Goal: Browse casually

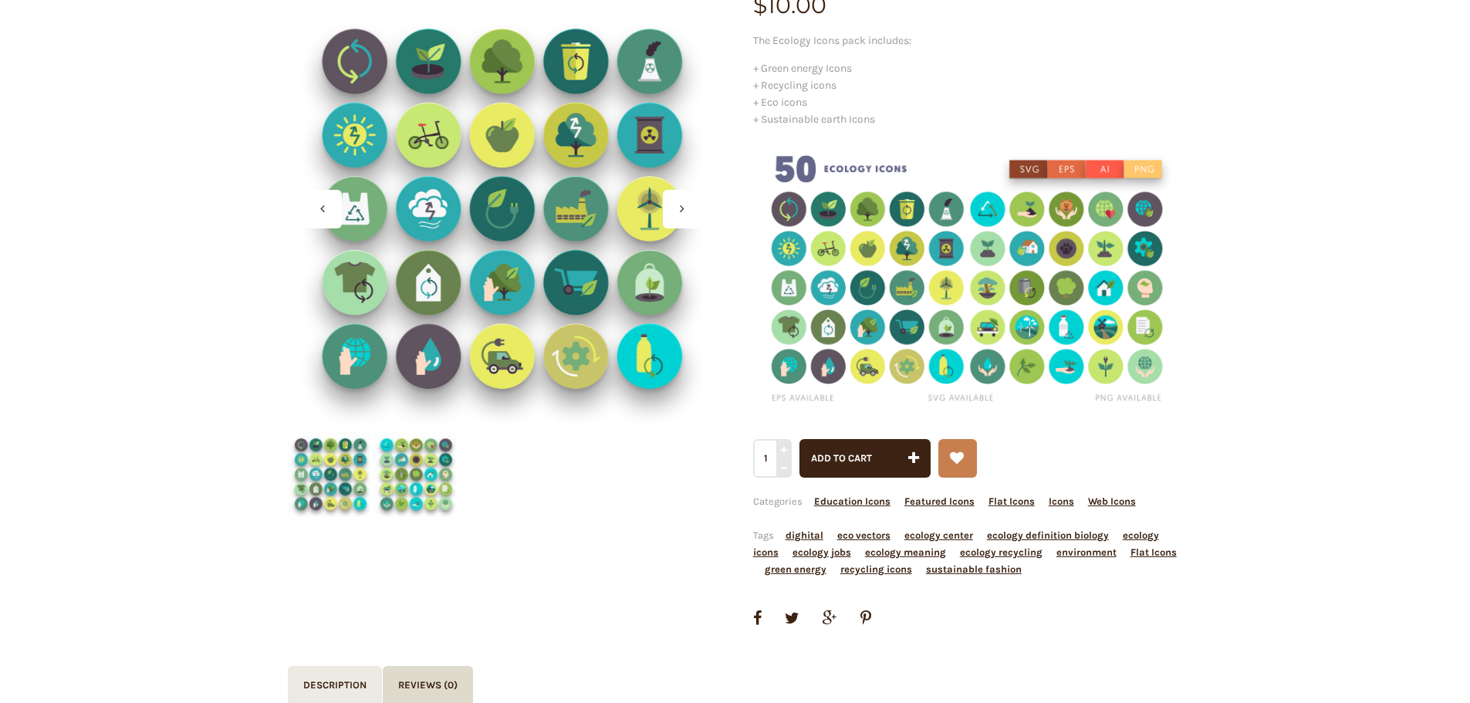
scroll to position [231, 0]
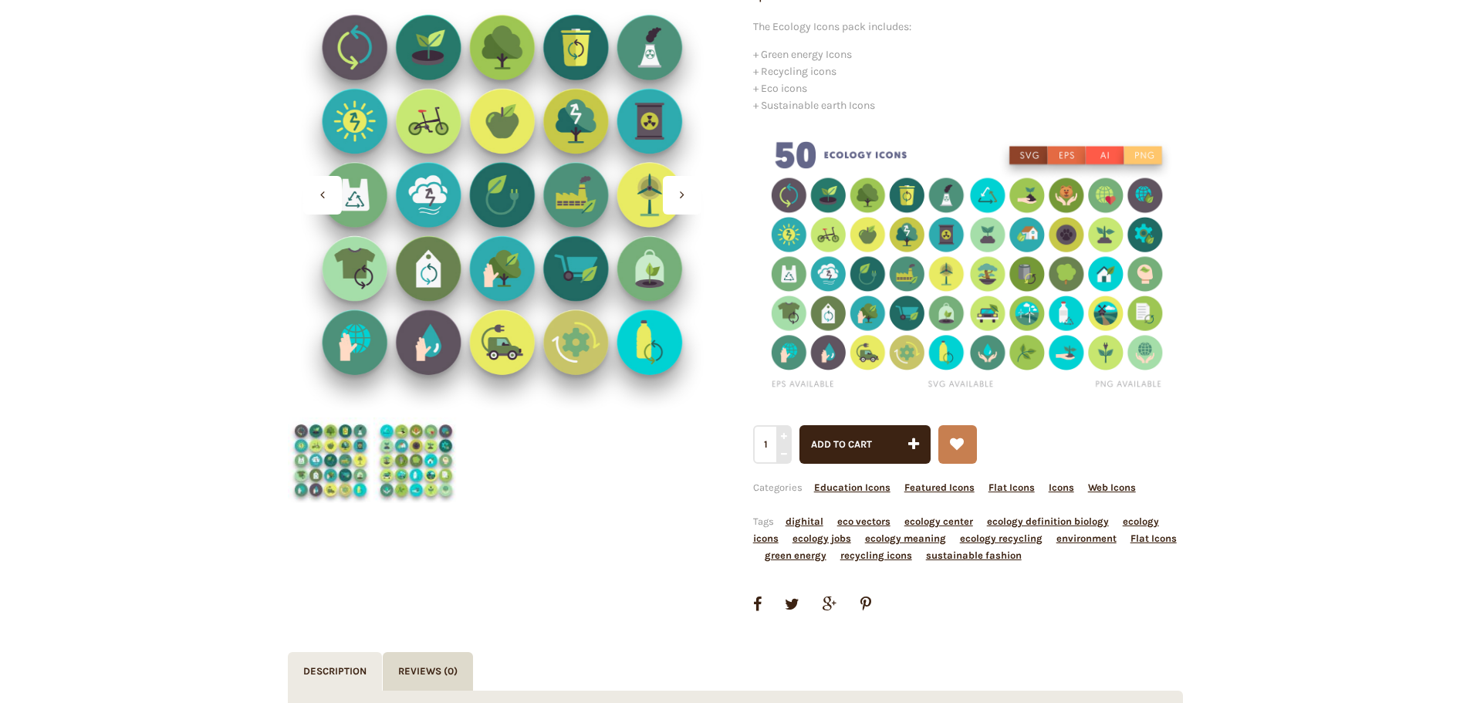
click at [352, 444] on img at bounding box center [331, 460] width 86 height 86
click at [430, 460] on img at bounding box center [416, 460] width 86 height 86
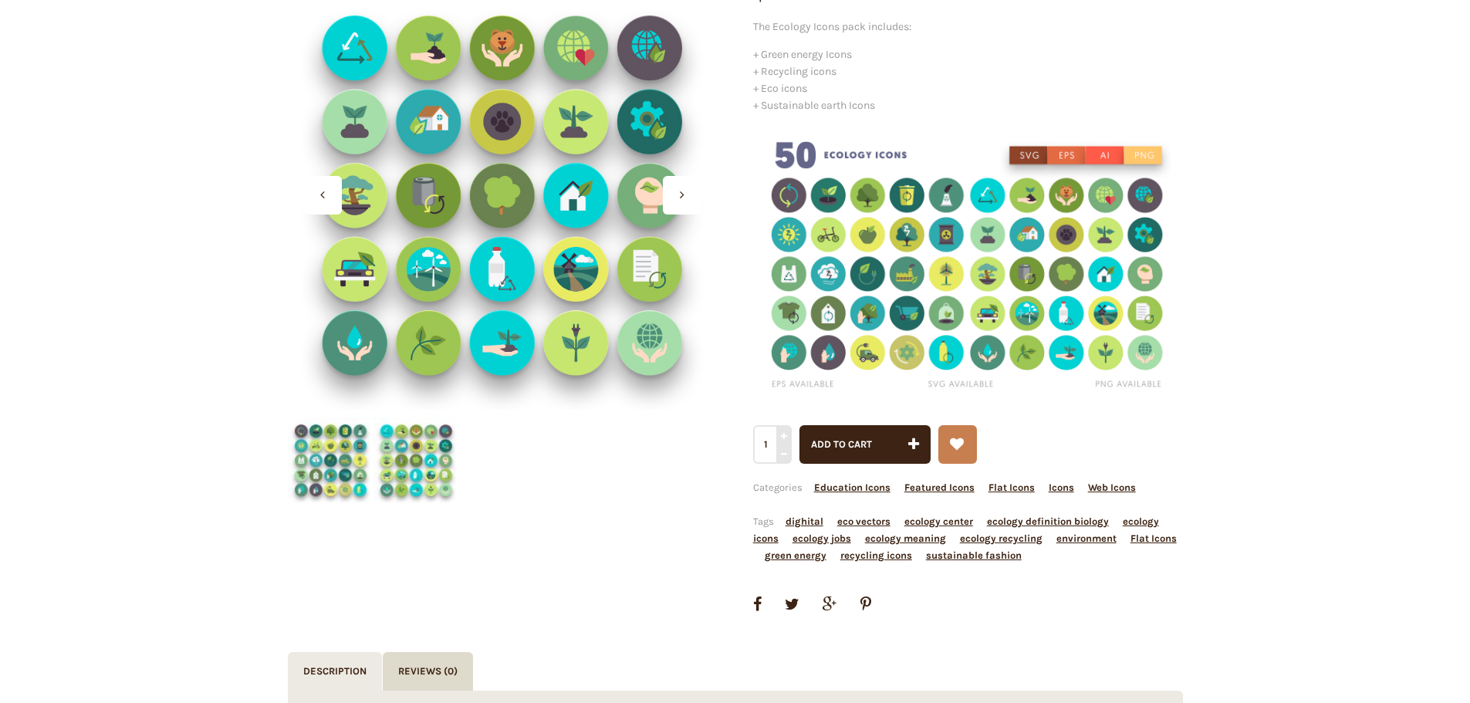
click at [360, 461] on img at bounding box center [331, 460] width 86 height 86
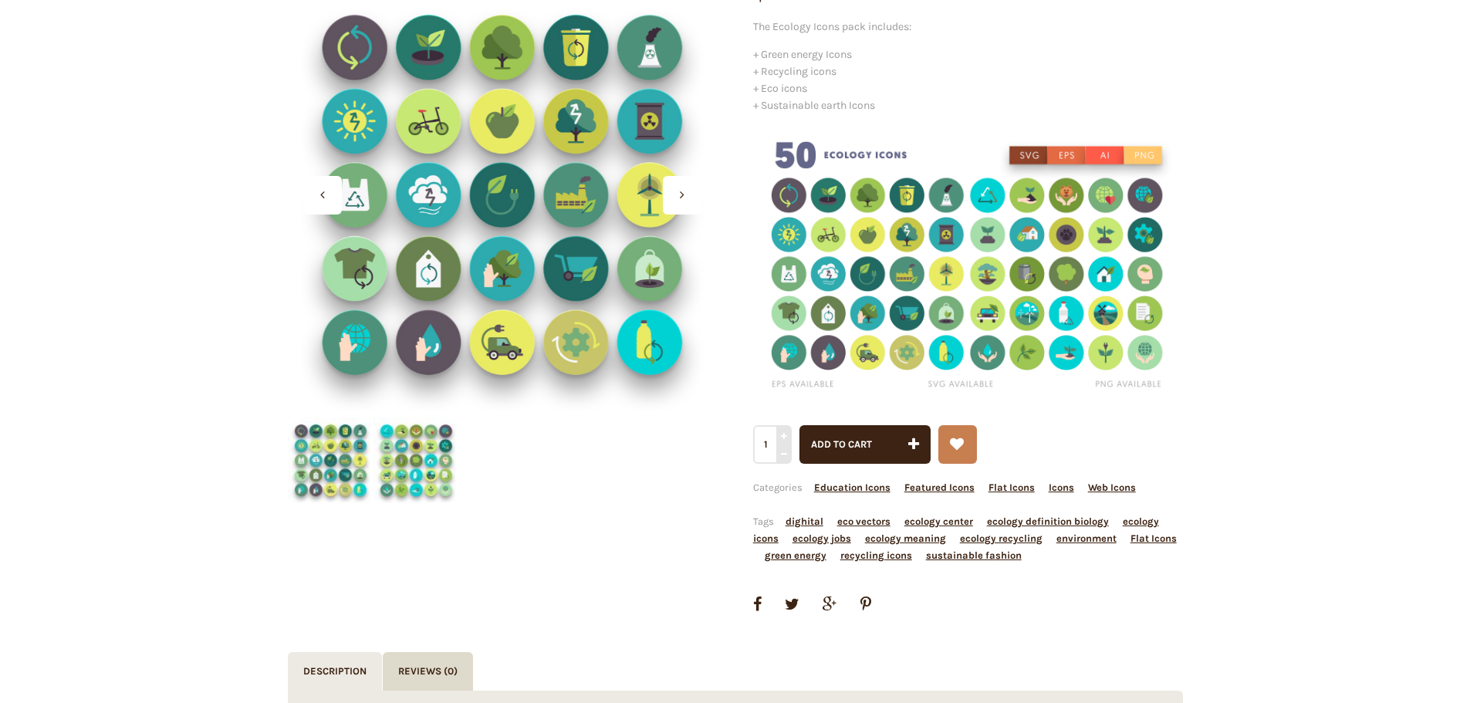
click at [412, 462] on img at bounding box center [416, 460] width 86 height 86
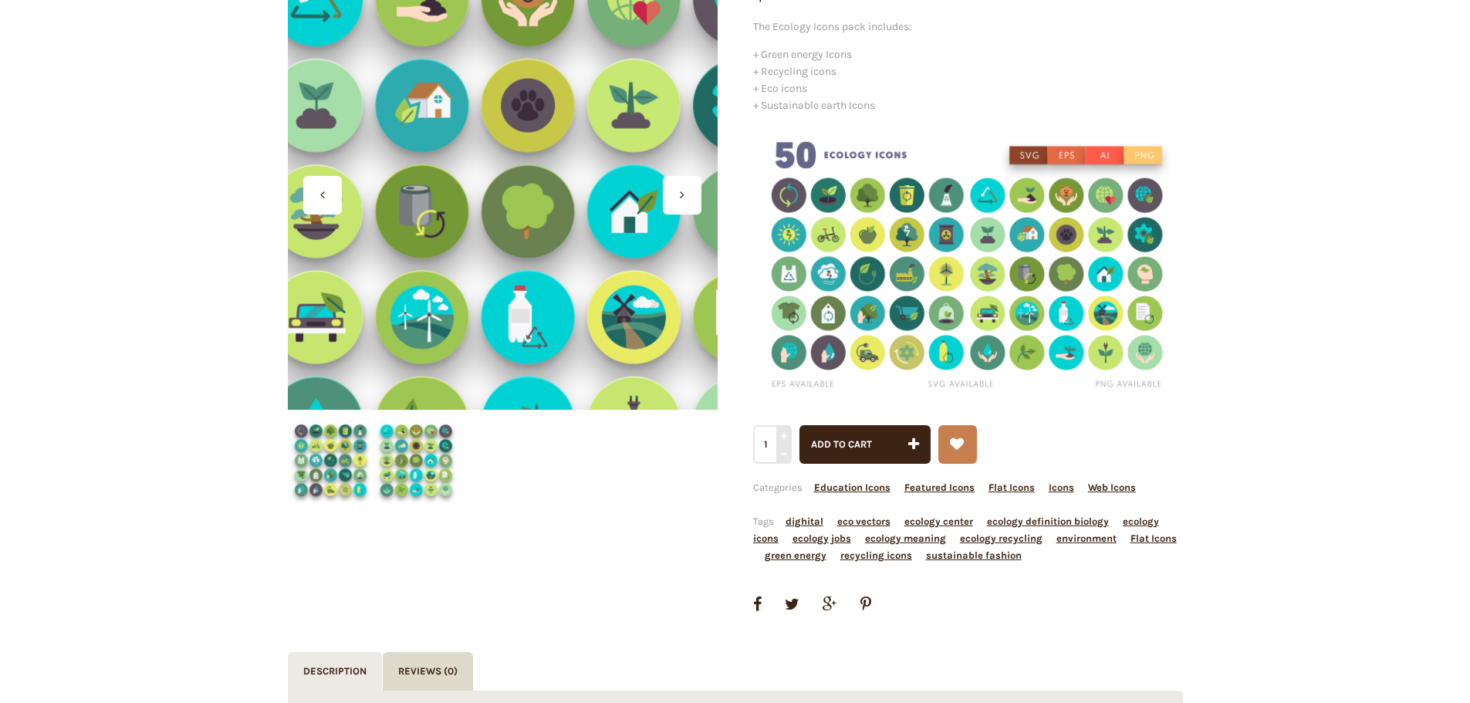
drag, startPoint x: 469, startPoint y: 391, endPoint x: 576, endPoint y: 236, distance: 188.1
click at [576, 236] on div at bounding box center [503, 195] width 430 height 430
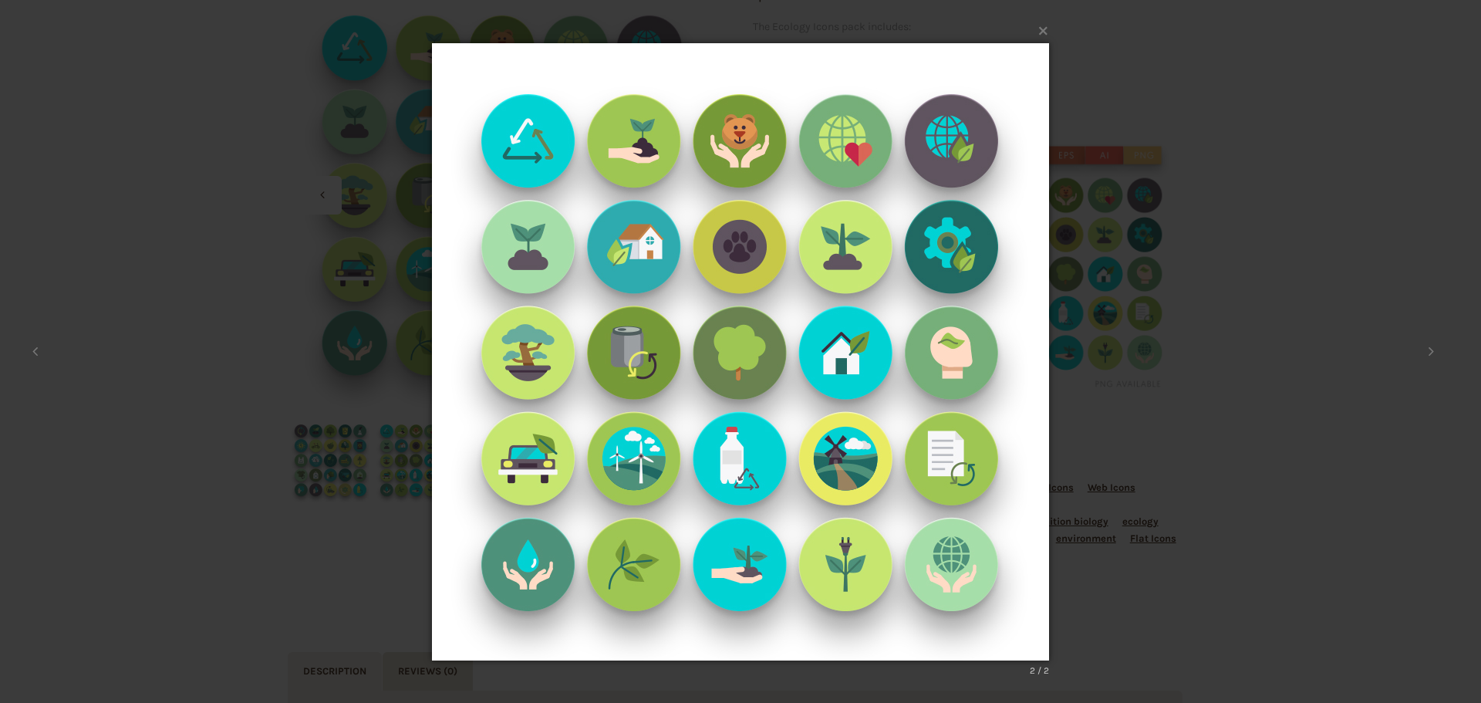
click at [535, 336] on img at bounding box center [740, 351] width 617 height 679
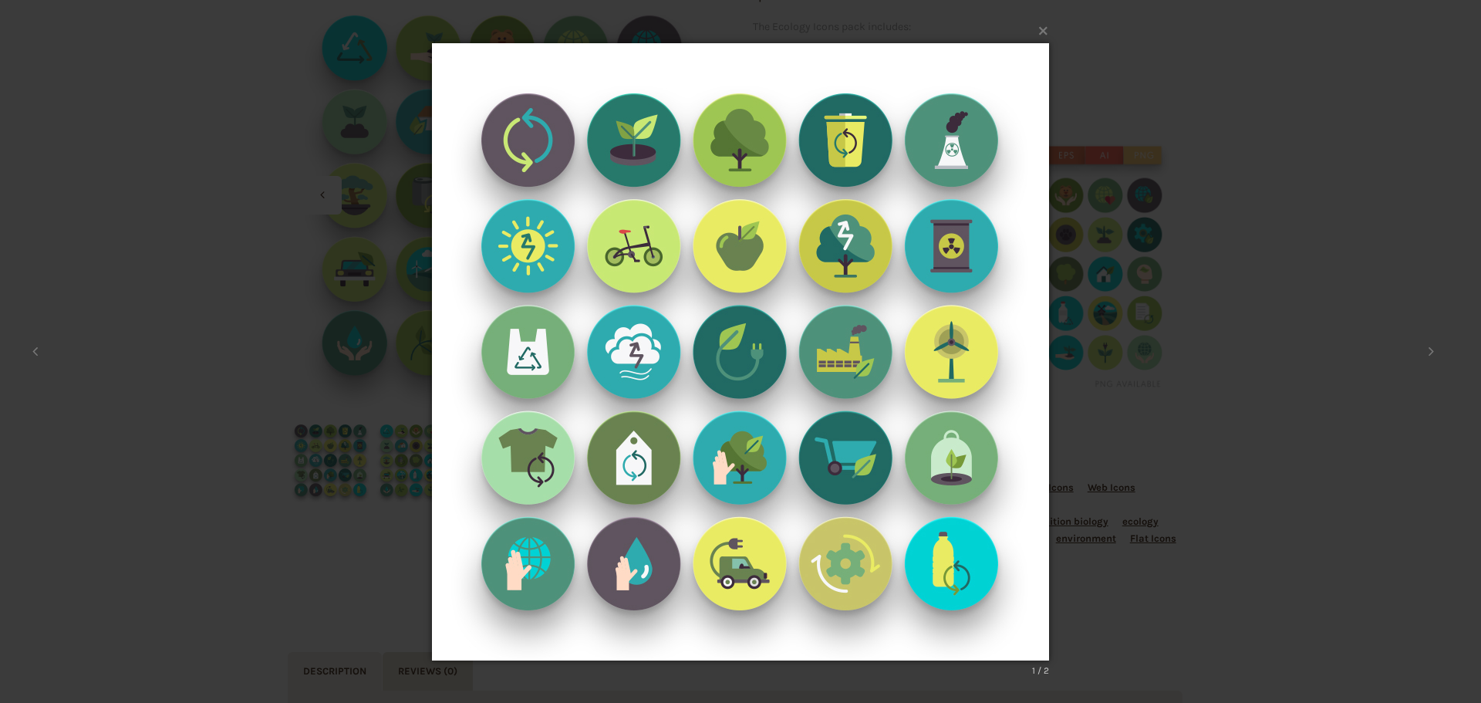
click at [1099, 417] on div "× ecology-icons-set-vector-recycling-nature-recycle-green-energy-dgtl _ Shop-2 …" at bounding box center [740, 351] width 1481 height 703
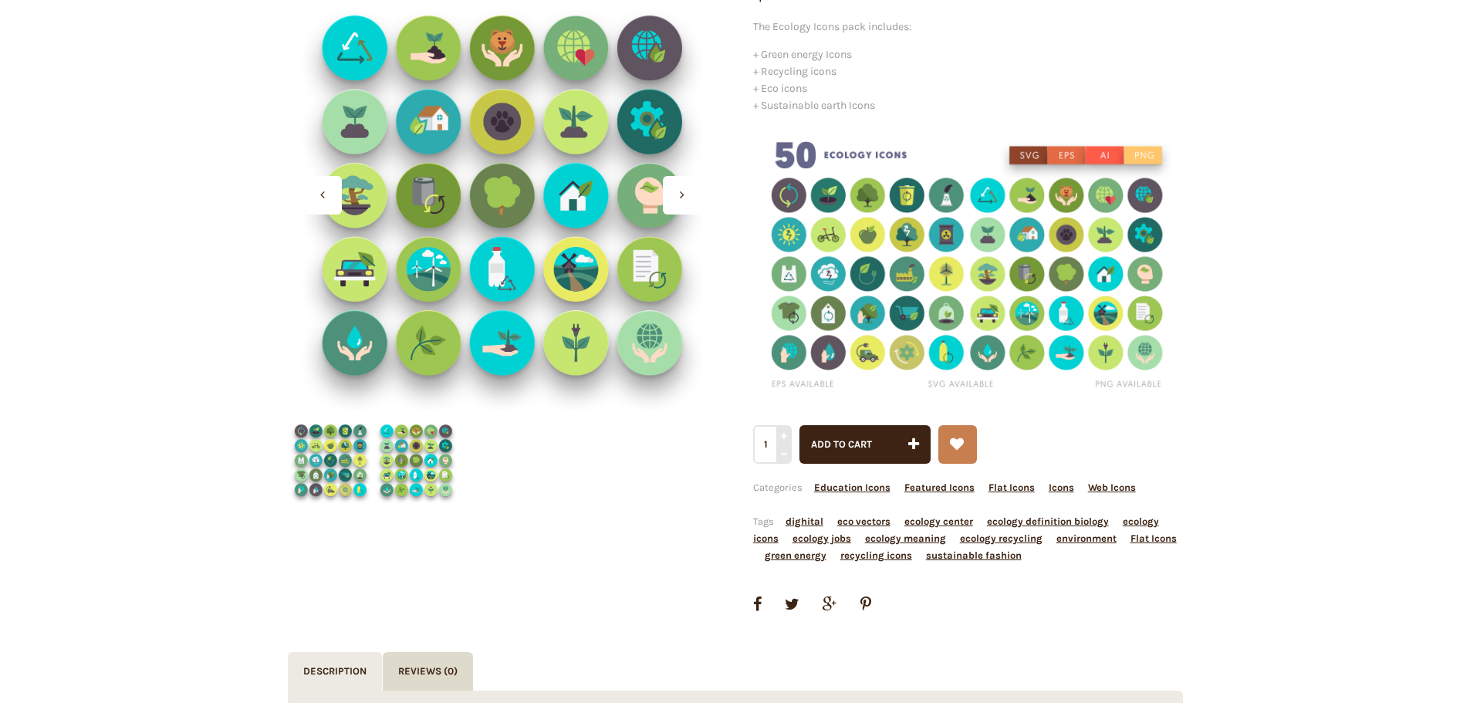
click at [421, 474] on img at bounding box center [416, 460] width 86 height 86
click at [332, 467] on img at bounding box center [331, 460] width 86 height 86
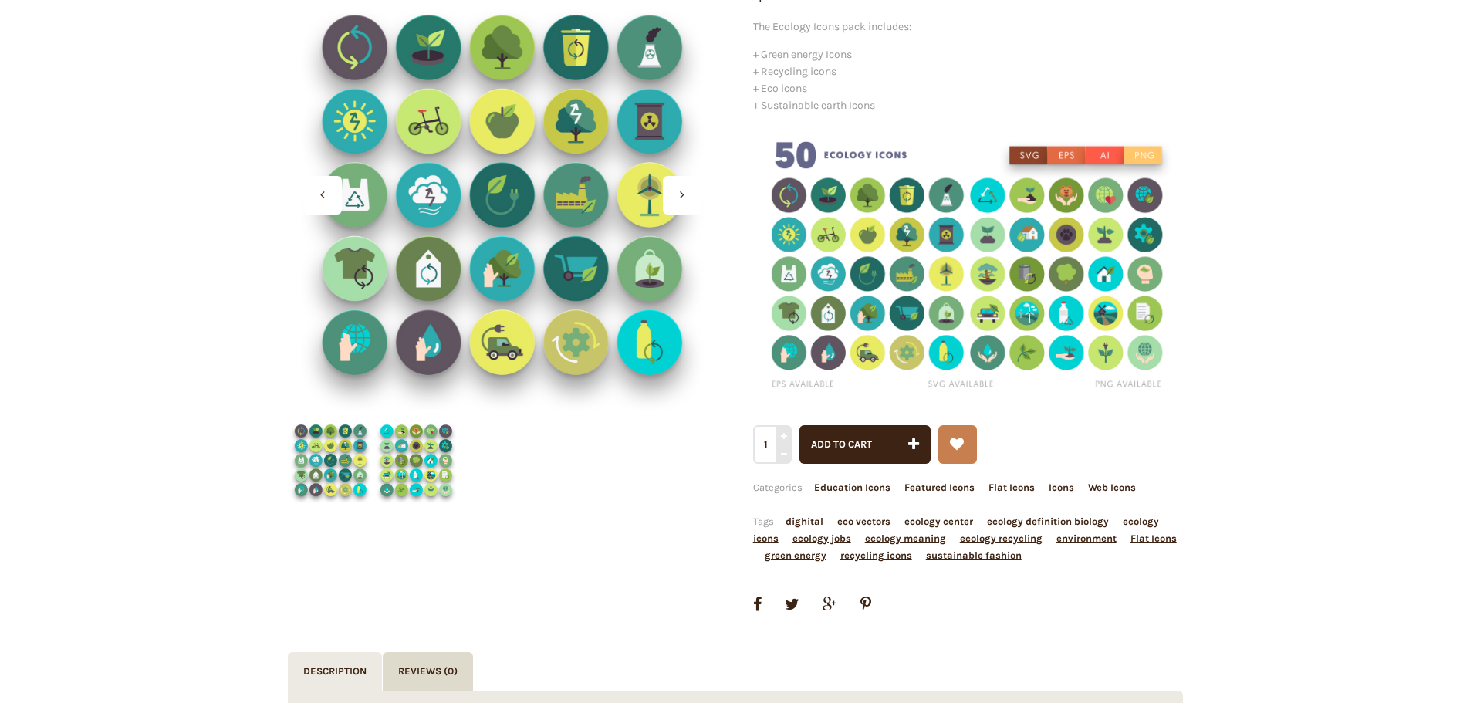
click at [388, 462] on img at bounding box center [416, 460] width 86 height 86
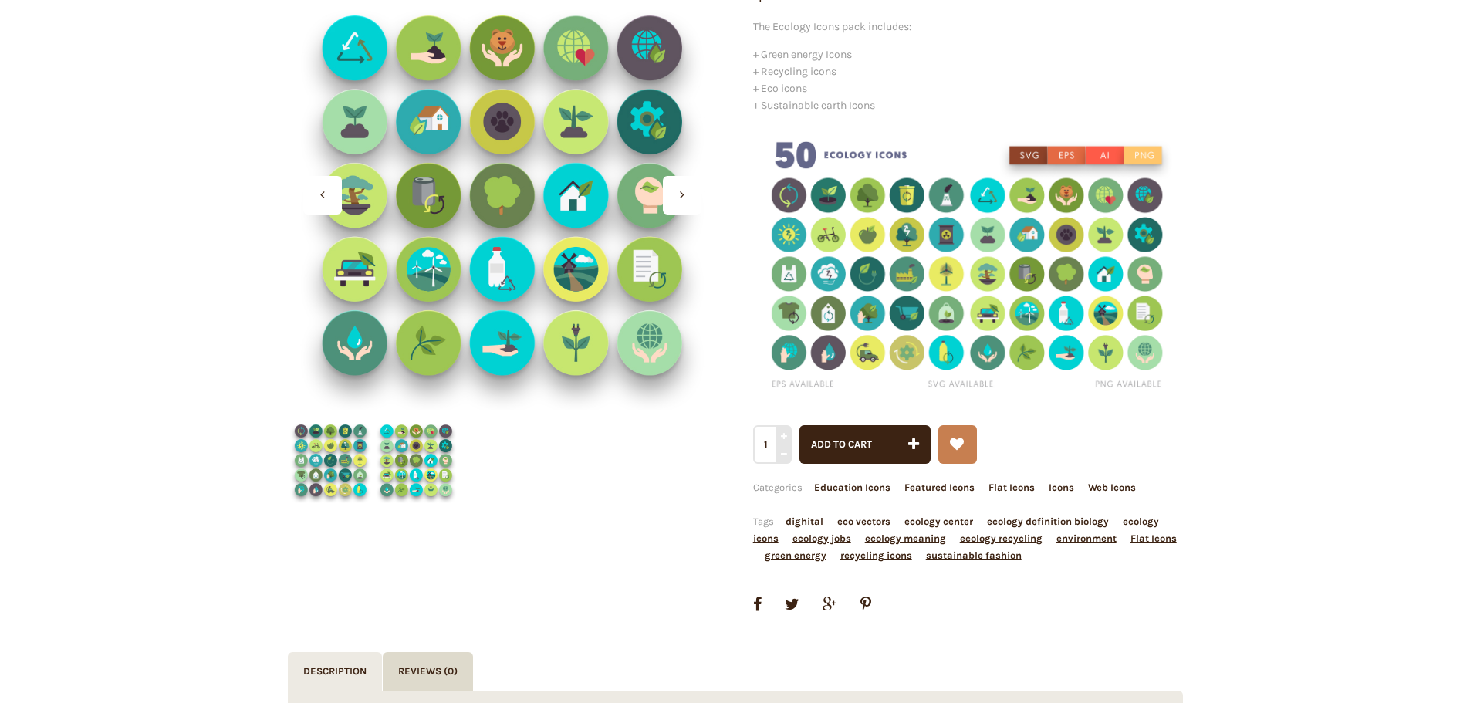
click at [497, 321] on img at bounding box center [503, 195] width 430 height 430
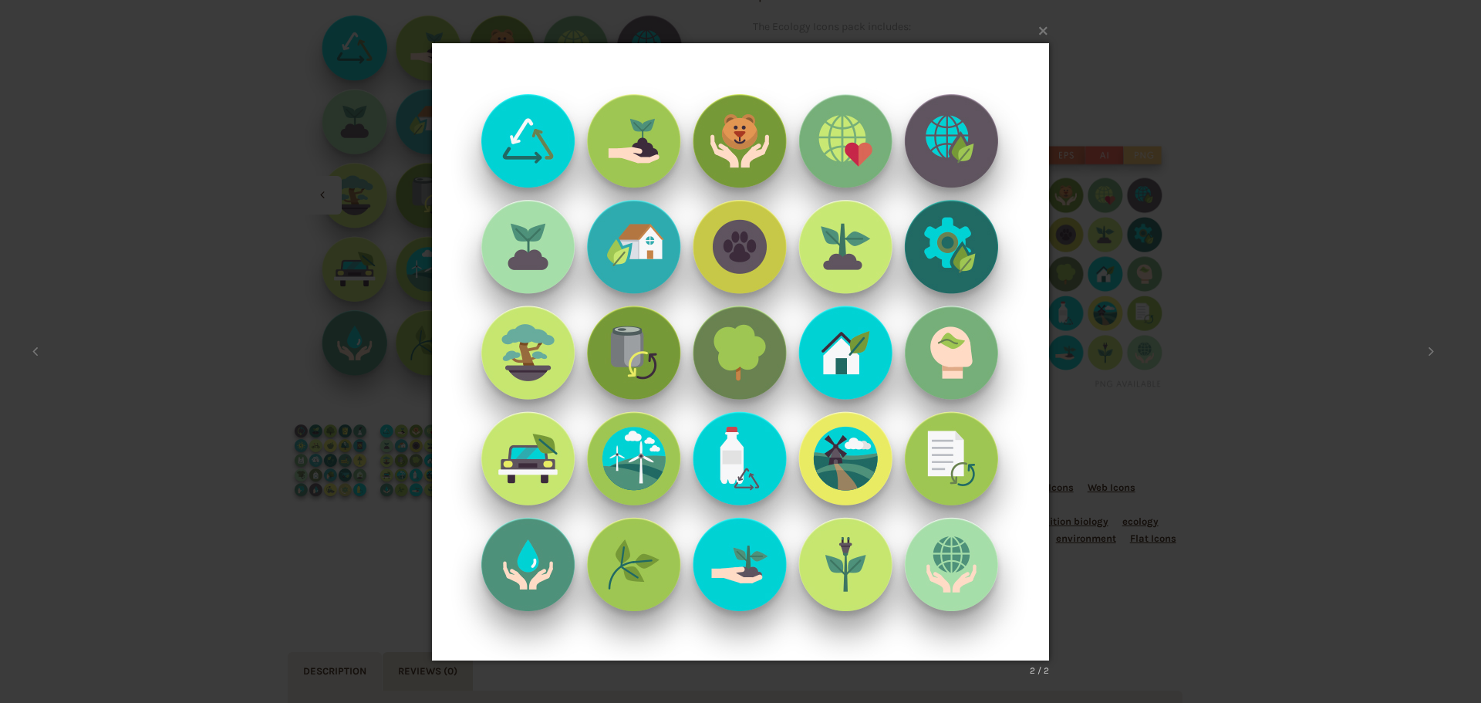
click at [295, 282] on div "× 2 / 2 Loading..." at bounding box center [740, 351] width 1481 height 703
